Goal: Transaction & Acquisition: Purchase product/service

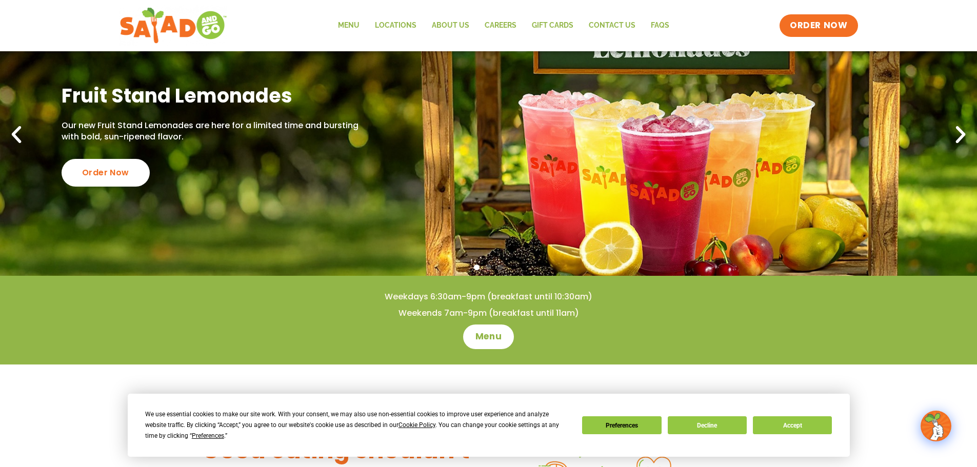
scroll to position [103, 0]
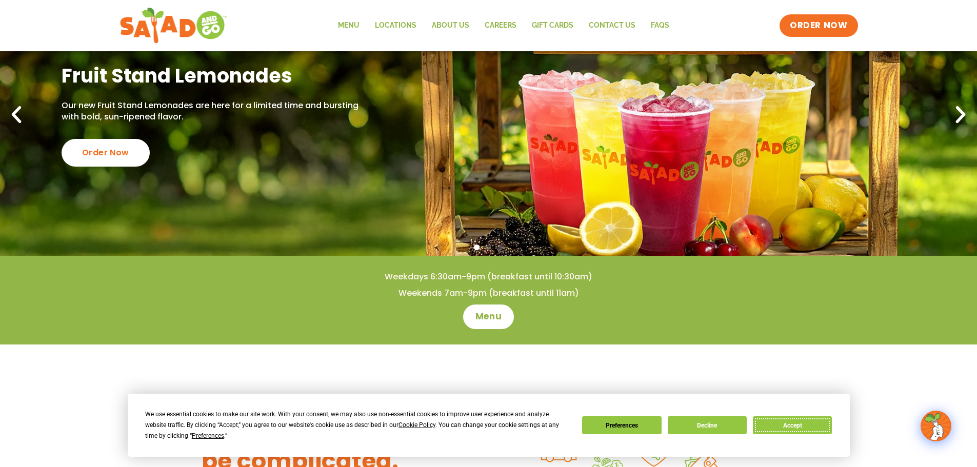
click at [828, 427] on button "Accept" at bounding box center [792, 426] width 79 height 18
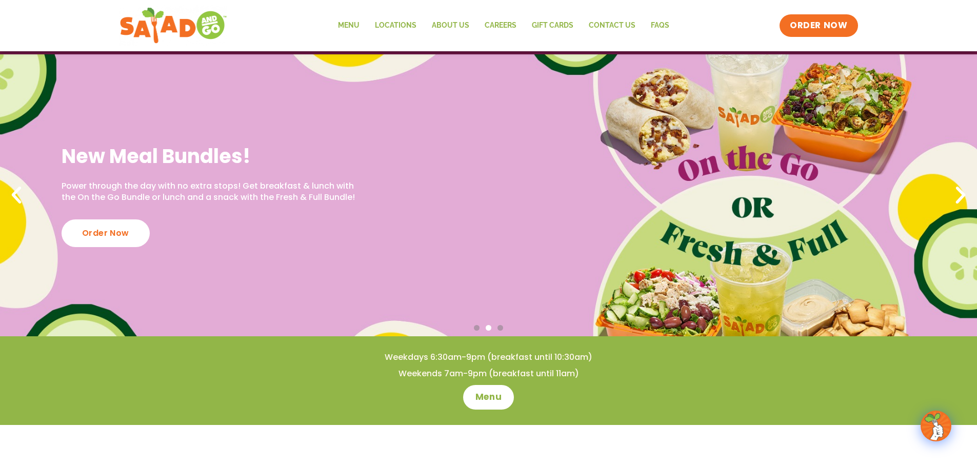
scroll to position [0, 0]
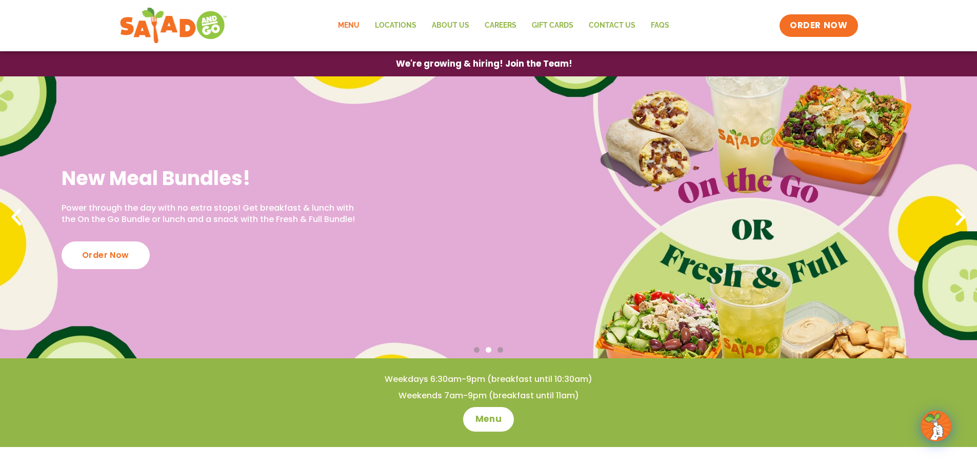
click at [352, 17] on link "Menu" at bounding box center [348, 26] width 37 height 24
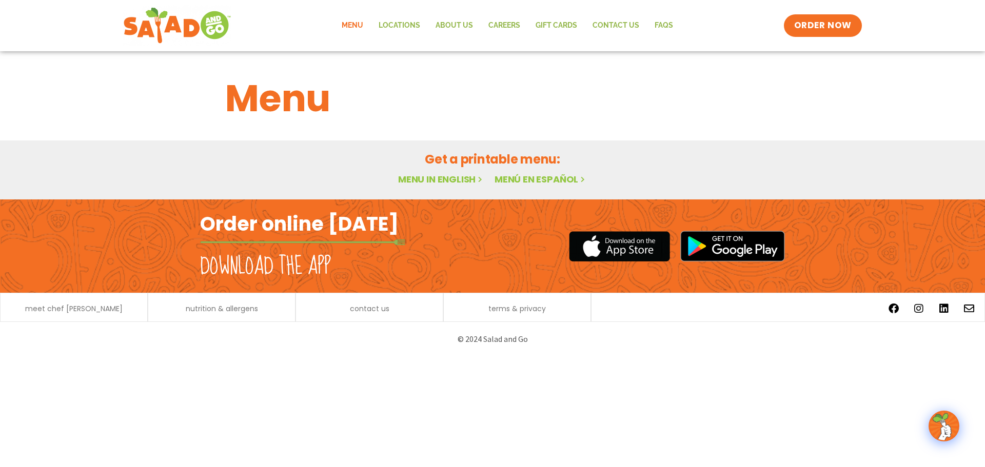
click at [450, 176] on link "Menu in English" at bounding box center [441, 179] width 86 height 13
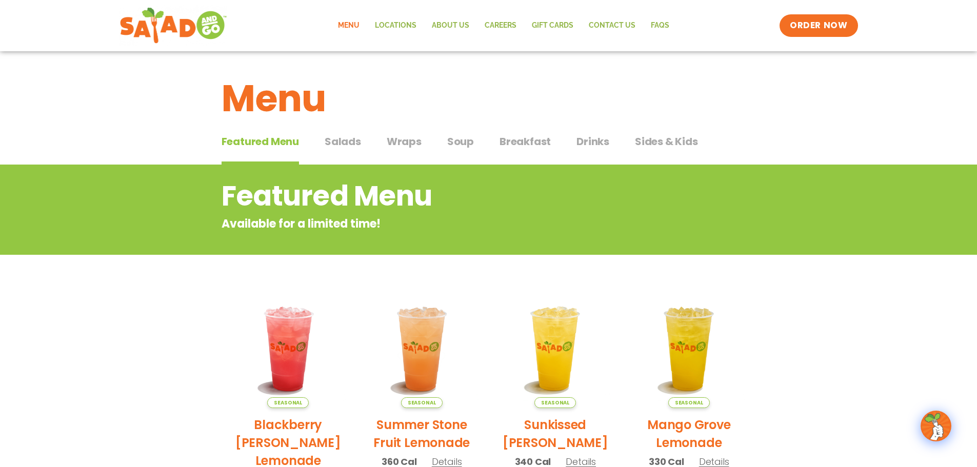
click at [347, 142] on span "Salads" at bounding box center [343, 141] width 36 height 15
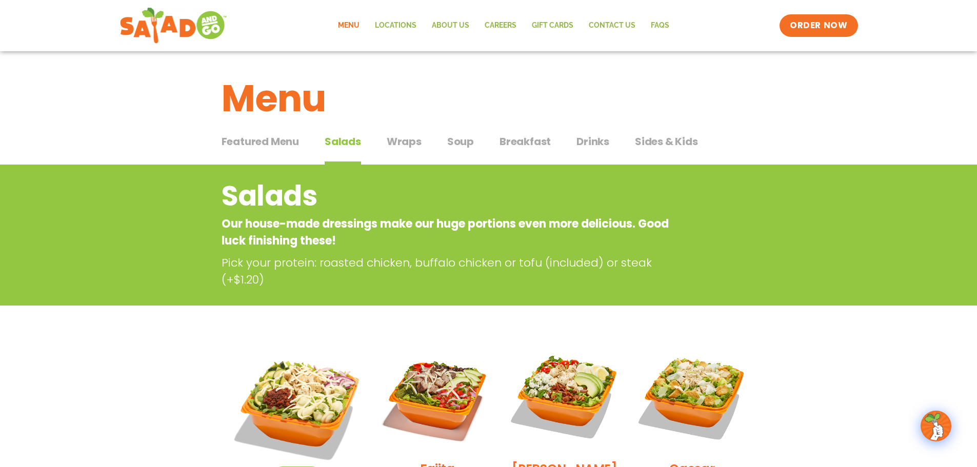
click at [400, 145] on span "Wraps" at bounding box center [404, 141] width 35 height 15
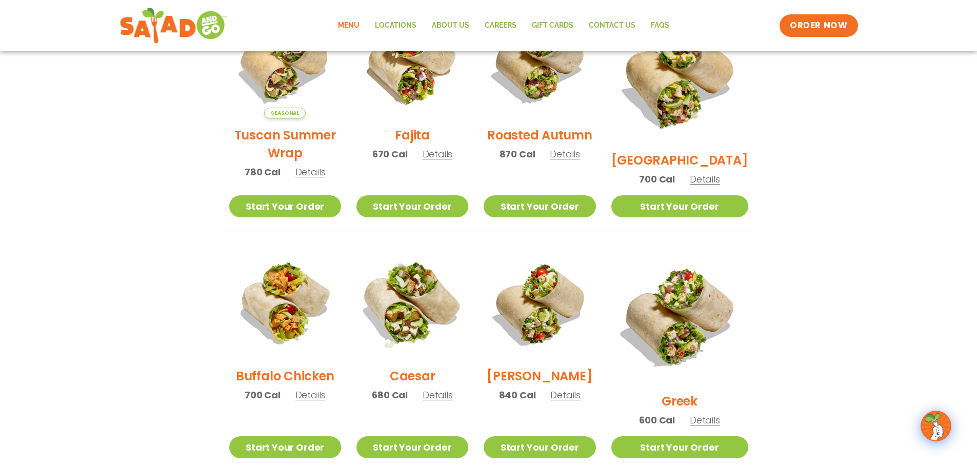
scroll to position [359, 0]
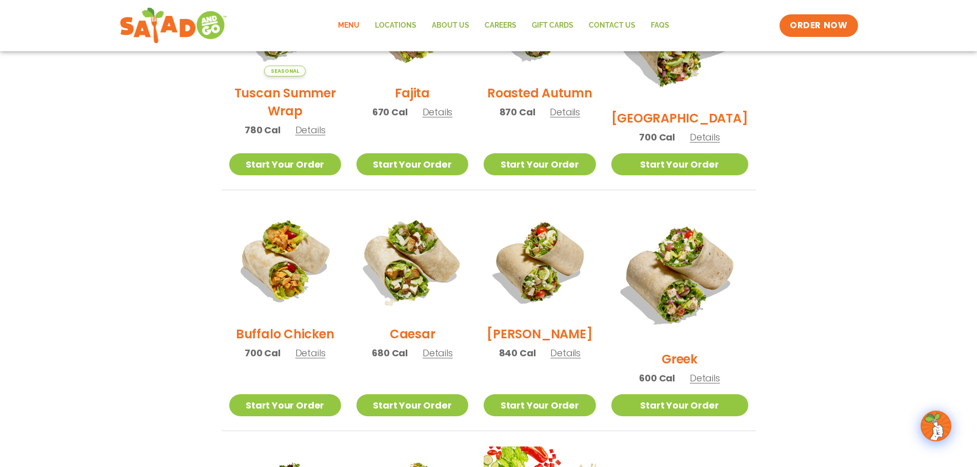
click at [431, 282] on img at bounding box center [412, 261] width 131 height 131
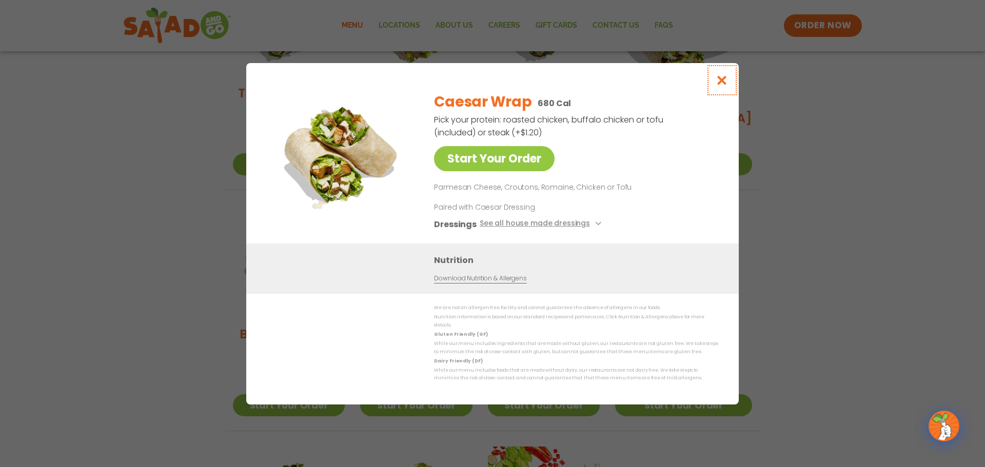
click at [727, 80] on icon "Close modal" at bounding box center [722, 80] width 13 height 11
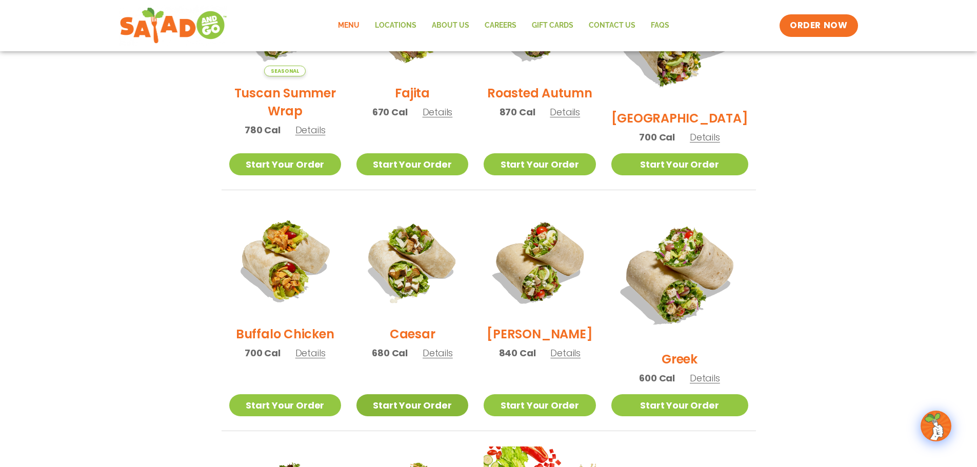
click at [416, 395] on link "Start Your Order" at bounding box center [413, 406] width 112 height 22
